Goal: Contribute content

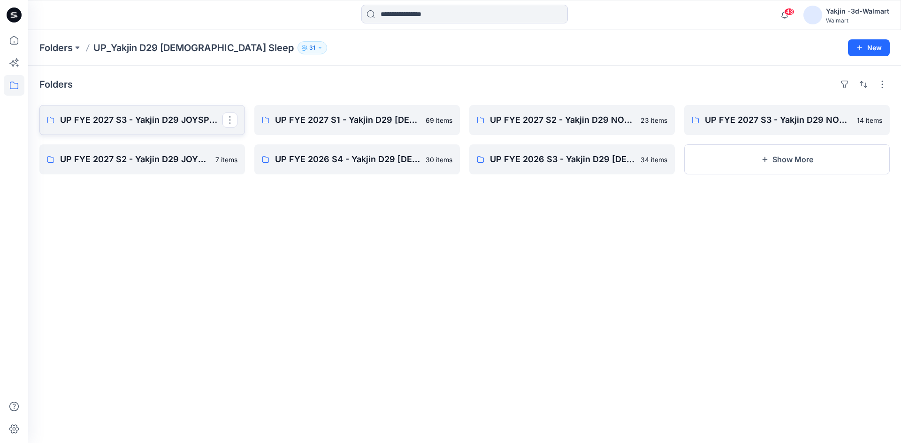
click at [147, 120] on p "UP FYE 2027 S3 - Yakjin D29 JOYSPUN [DEMOGRAPHIC_DATA] Sleepwear" at bounding box center [141, 120] width 162 height 13
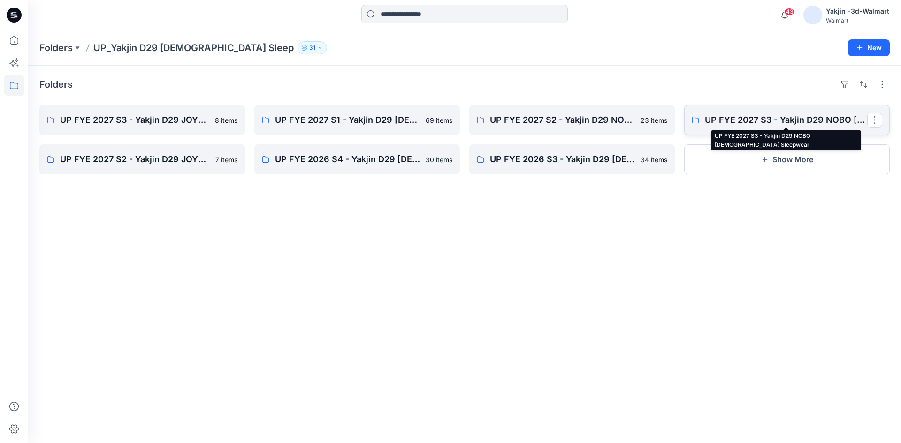
click at [756, 125] on p "UP FYE 2027 S3 - Yakjin D29 NOBO [DEMOGRAPHIC_DATA] Sleepwear" at bounding box center [786, 120] width 162 height 13
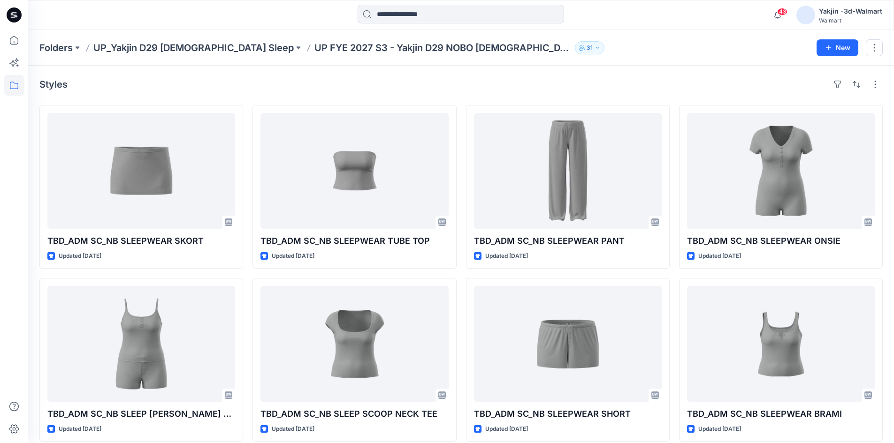
drag, startPoint x: 327, startPoint y: 86, endPoint x: 295, endPoint y: 84, distance: 32.0
click at [327, 86] on div "Styles" at bounding box center [460, 84] width 843 height 15
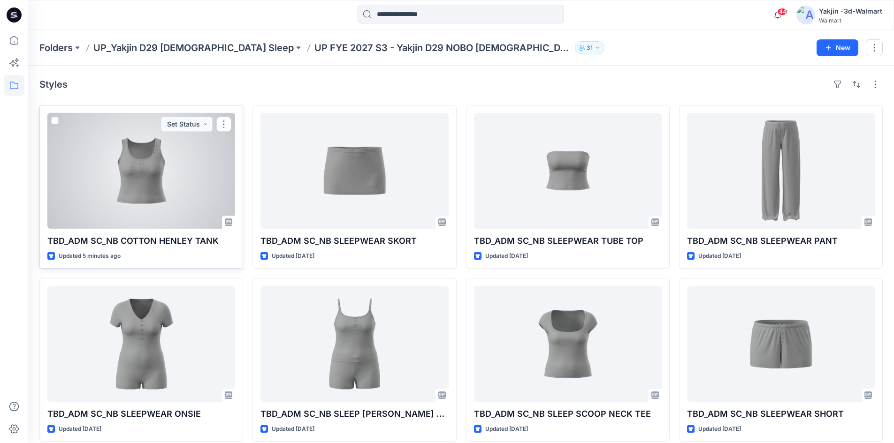
click at [182, 166] on div at bounding box center [141, 171] width 188 height 116
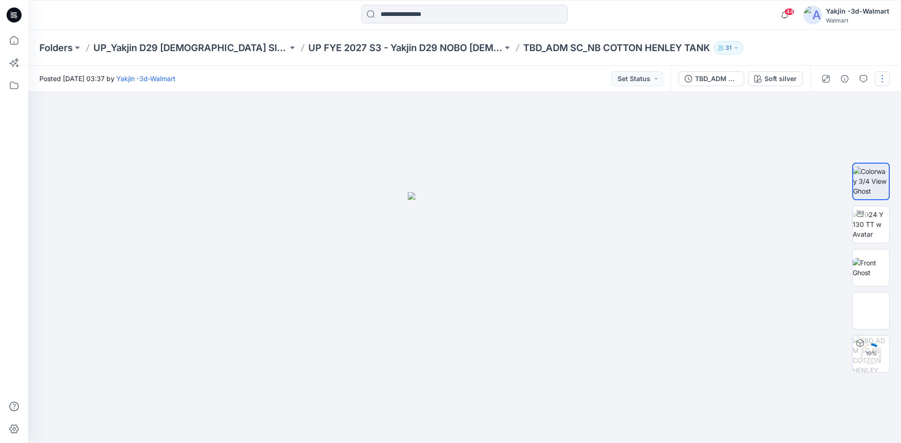
click at [887, 82] on button "button" at bounding box center [882, 78] width 15 height 15
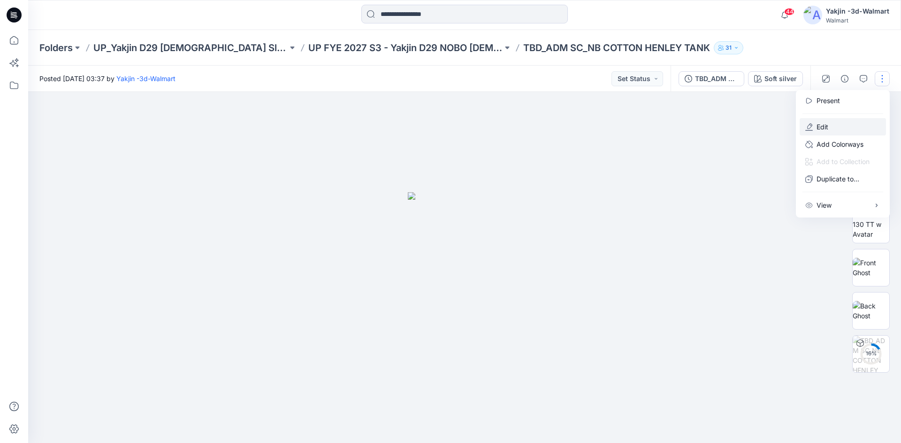
click at [844, 129] on button "Edit" at bounding box center [843, 126] width 86 height 17
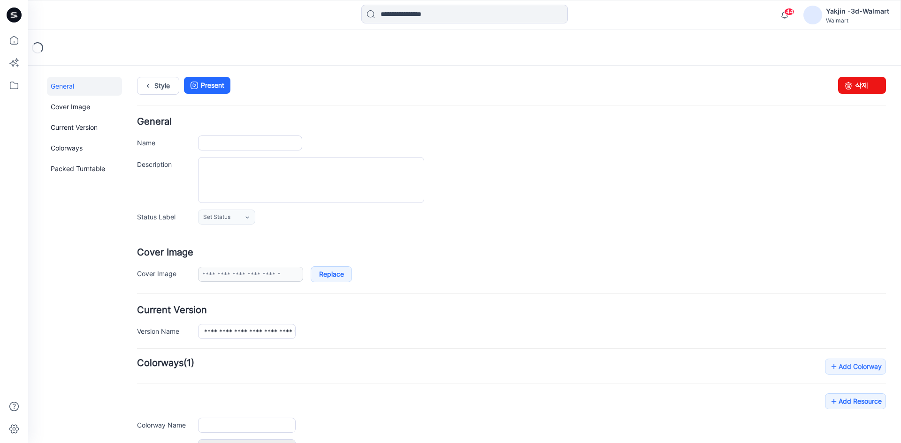
type input "**********"
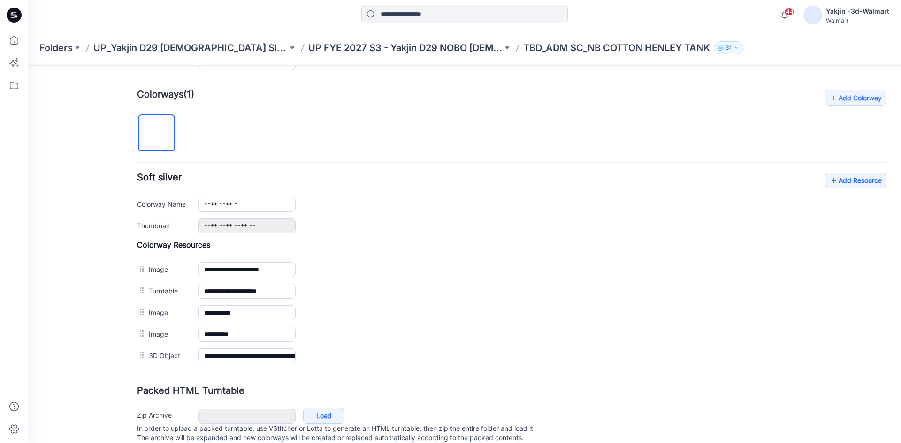
scroll to position [253, 0]
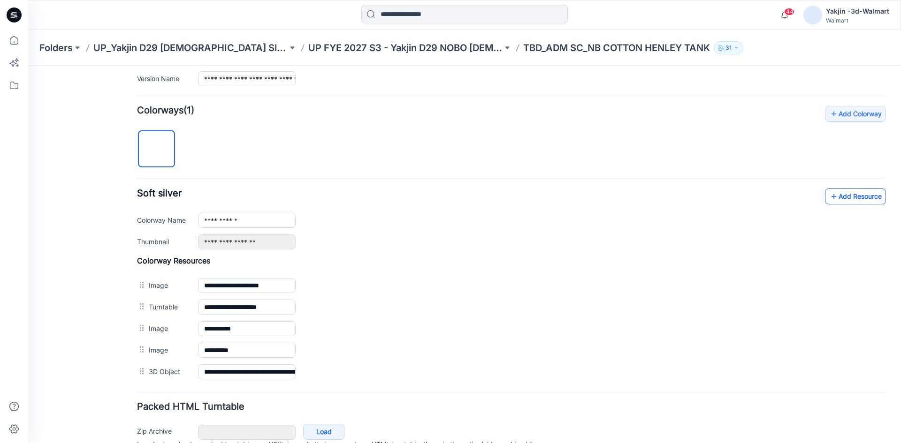
click at [853, 189] on link "Add Resource" at bounding box center [855, 197] width 61 height 16
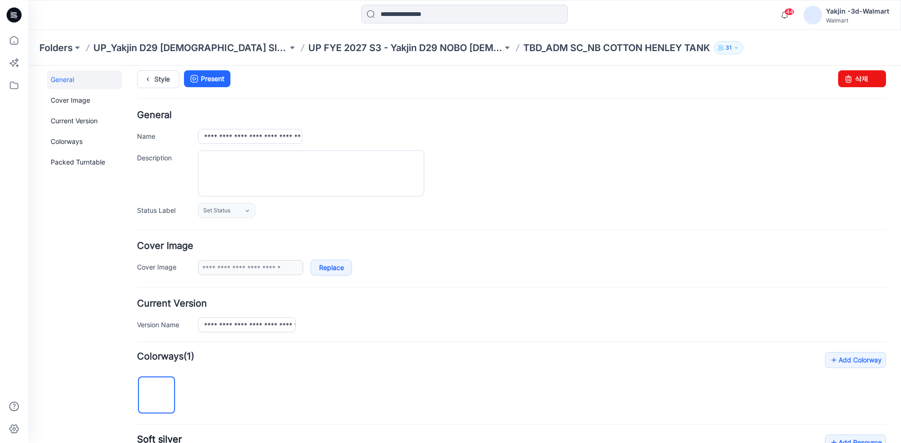
scroll to position [0, 0]
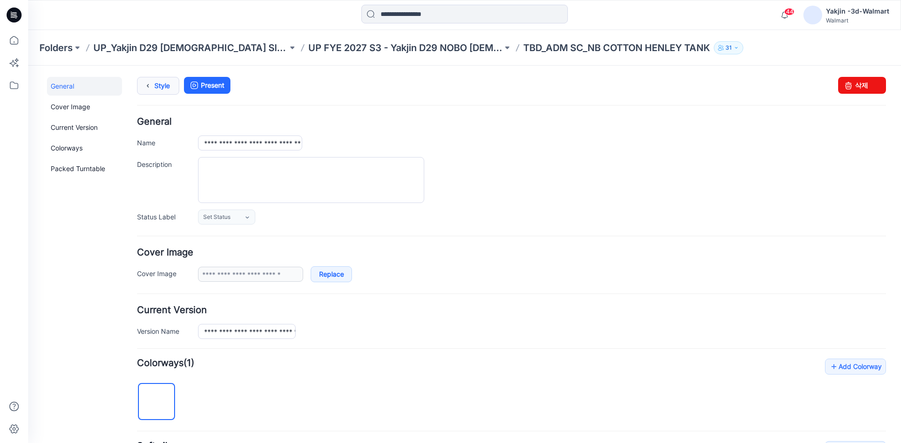
click at [153, 86] on icon at bounding box center [147, 85] width 13 height 17
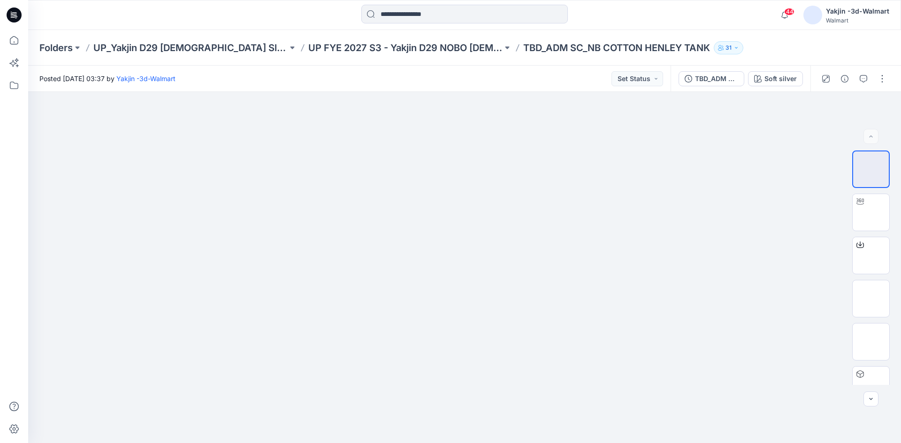
drag, startPoint x: 154, startPoint y: 161, endPoint x: 149, endPoint y: 89, distance: 72.5
click at [154, 160] on div at bounding box center [464, 267] width 873 height 351
